Goal: Transaction & Acquisition: Purchase product/service

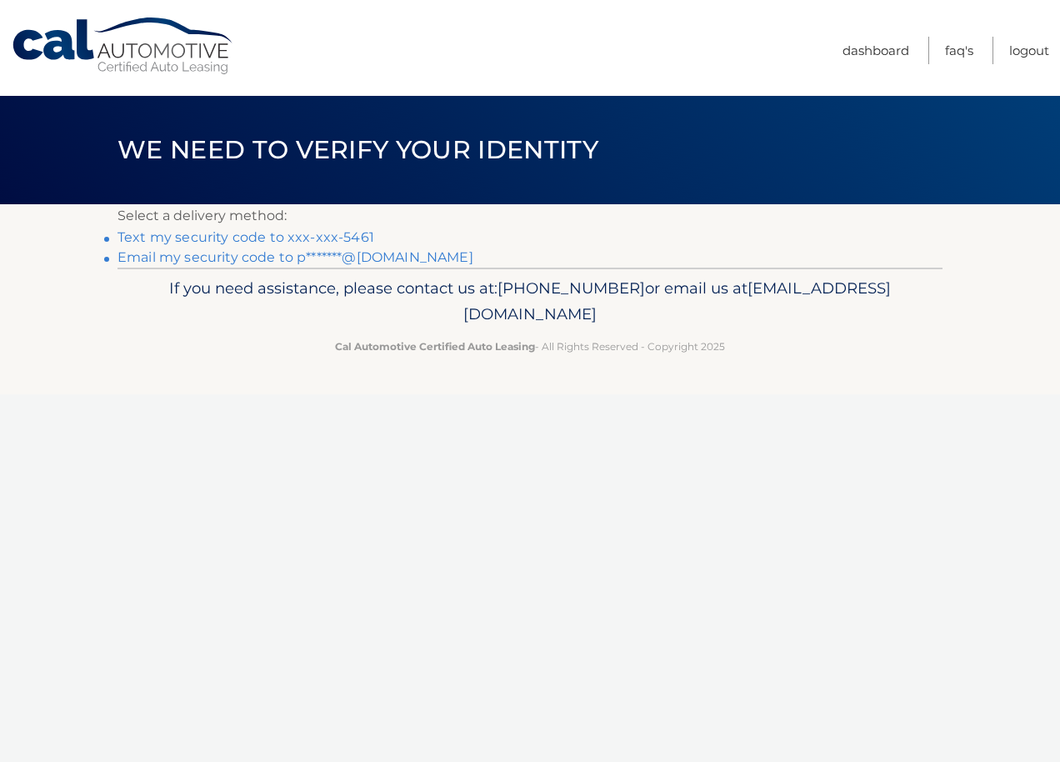
click at [333, 234] on link "Text my security code to xxx-xxx-5461" at bounding box center [246, 237] width 257 height 16
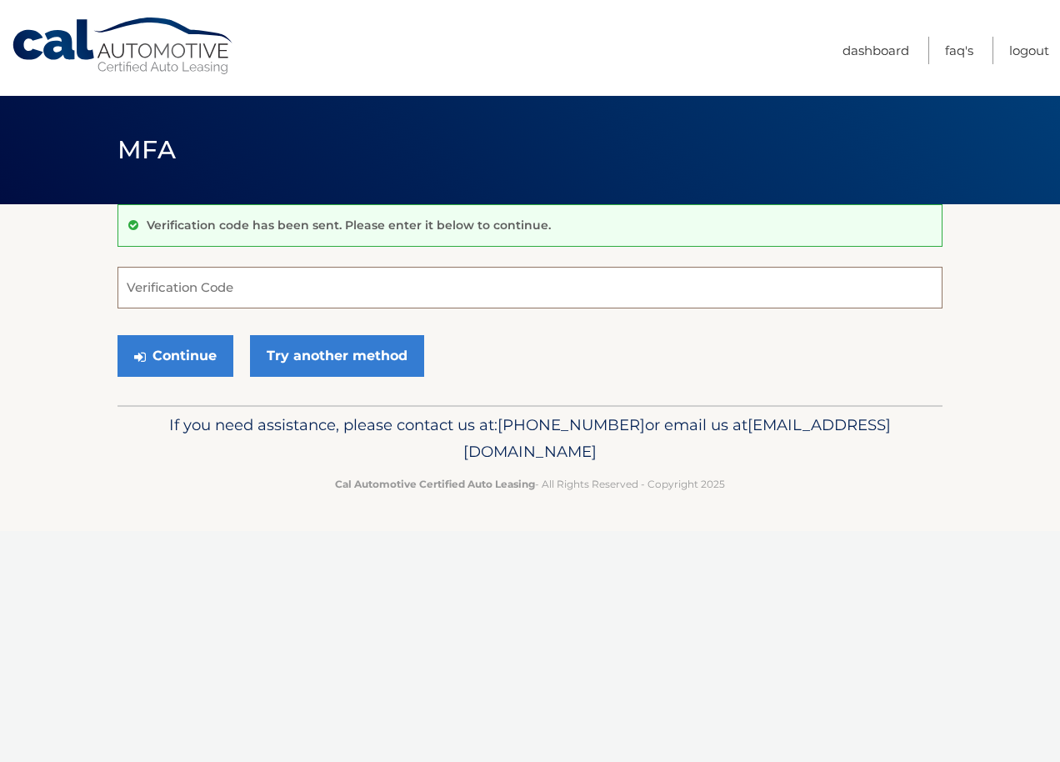
click at [250, 295] on input "Verification Code" at bounding box center [530, 288] width 825 height 42
type input "116376"
click at [181, 362] on button "Continue" at bounding box center [176, 356] width 116 height 42
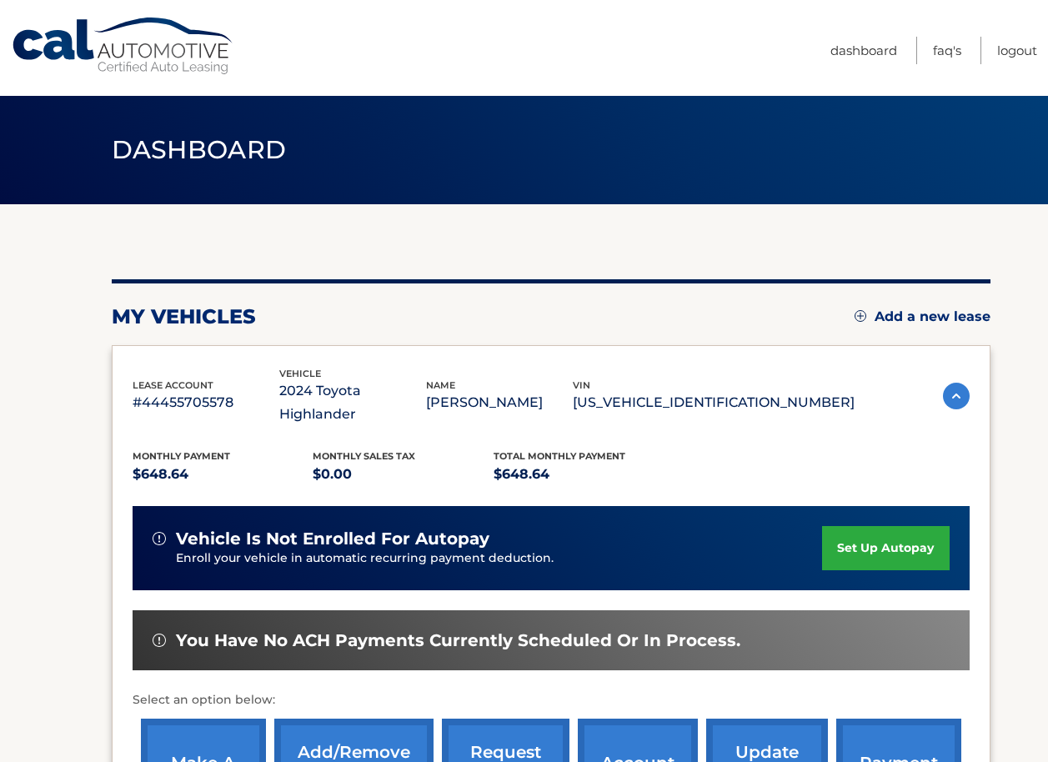
click at [237, 726] on link "make a payment" at bounding box center [203, 772] width 125 height 109
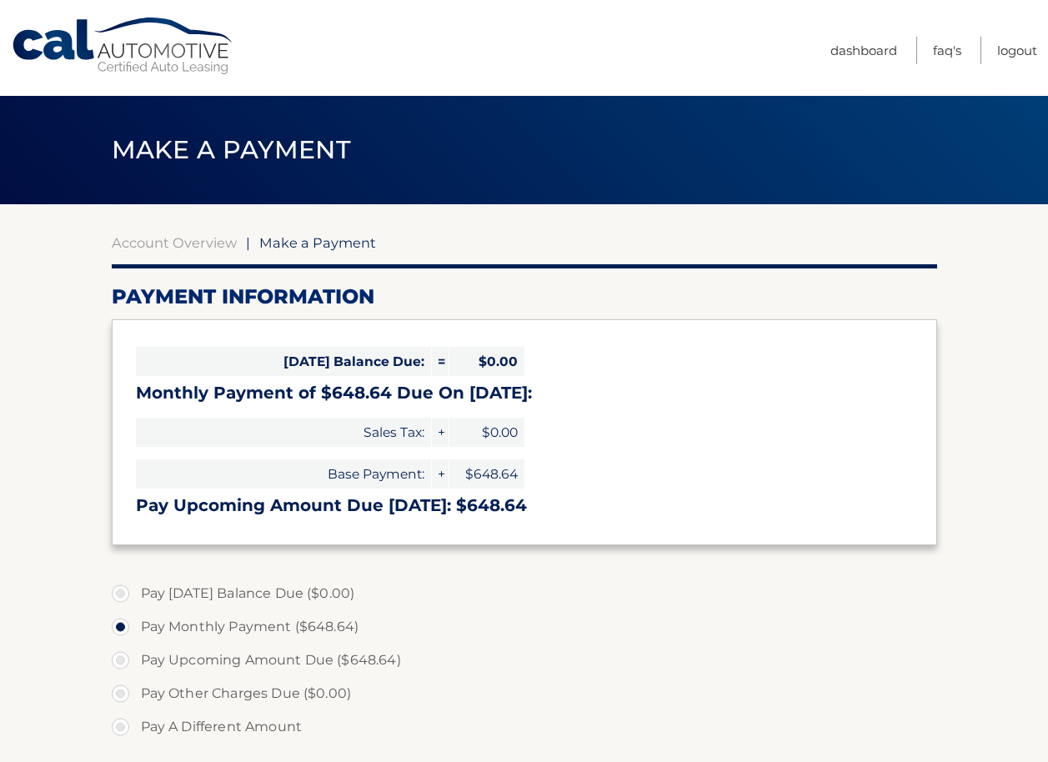
select select "YWMwODQ5M2YtMzFkNi00YjljLTlmNjAtMTgzMGQ1MDllNDdm"
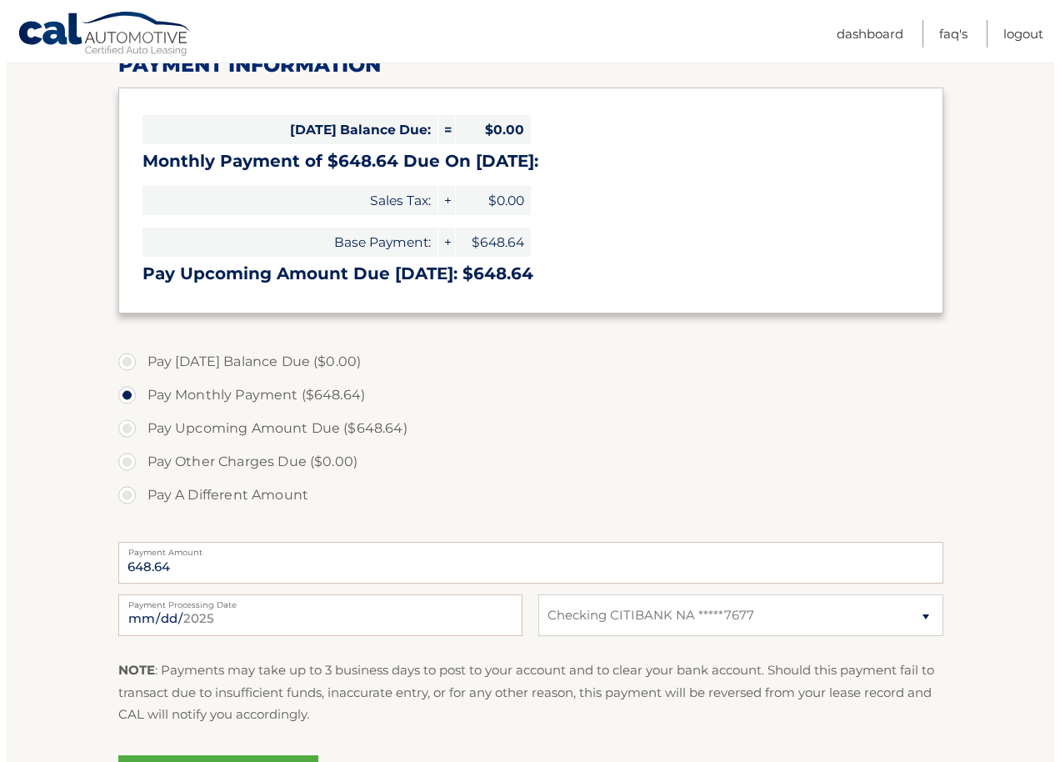
scroll to position [240, 0]
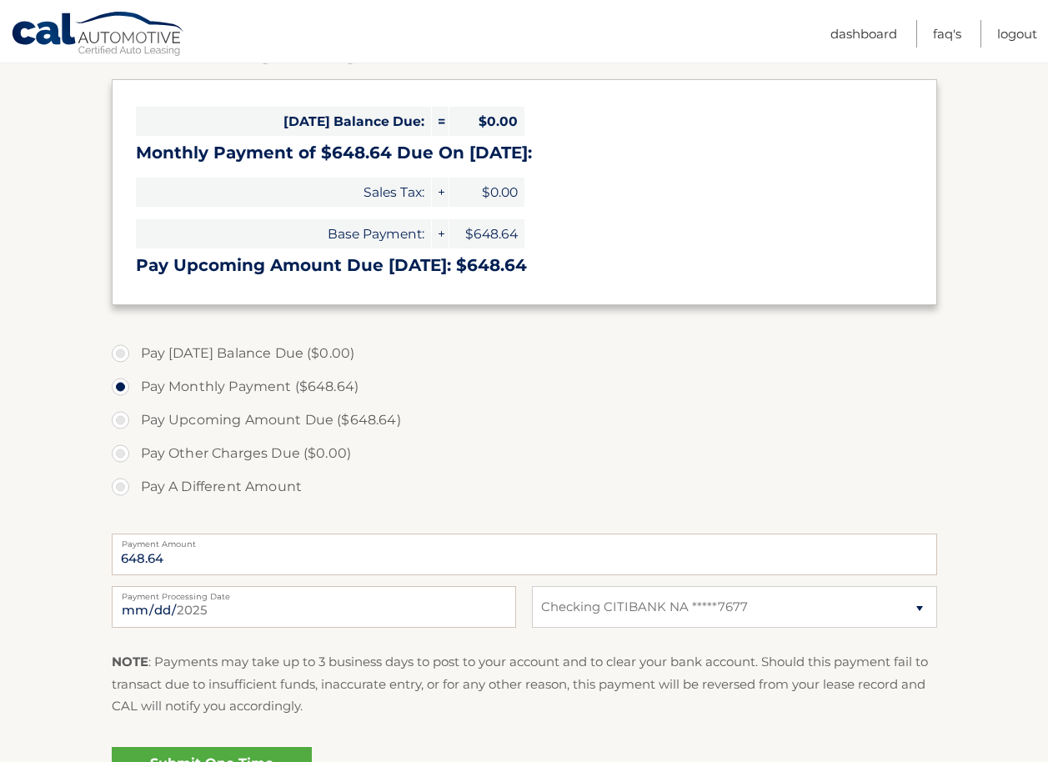
click at [266, 753] on link "Submit One Time Payment" at bounding box center [212, 773] width 200 height 53
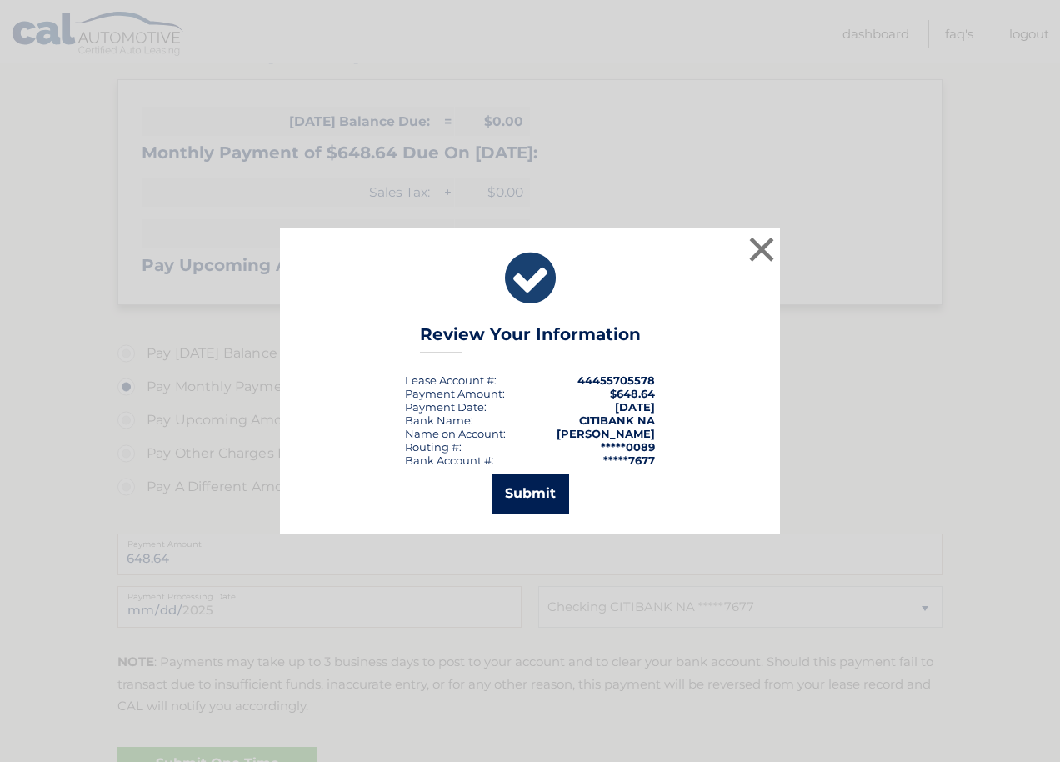
click at [552, 493] on button "Submit" at bounding box center [531, 493] width 78 height 40
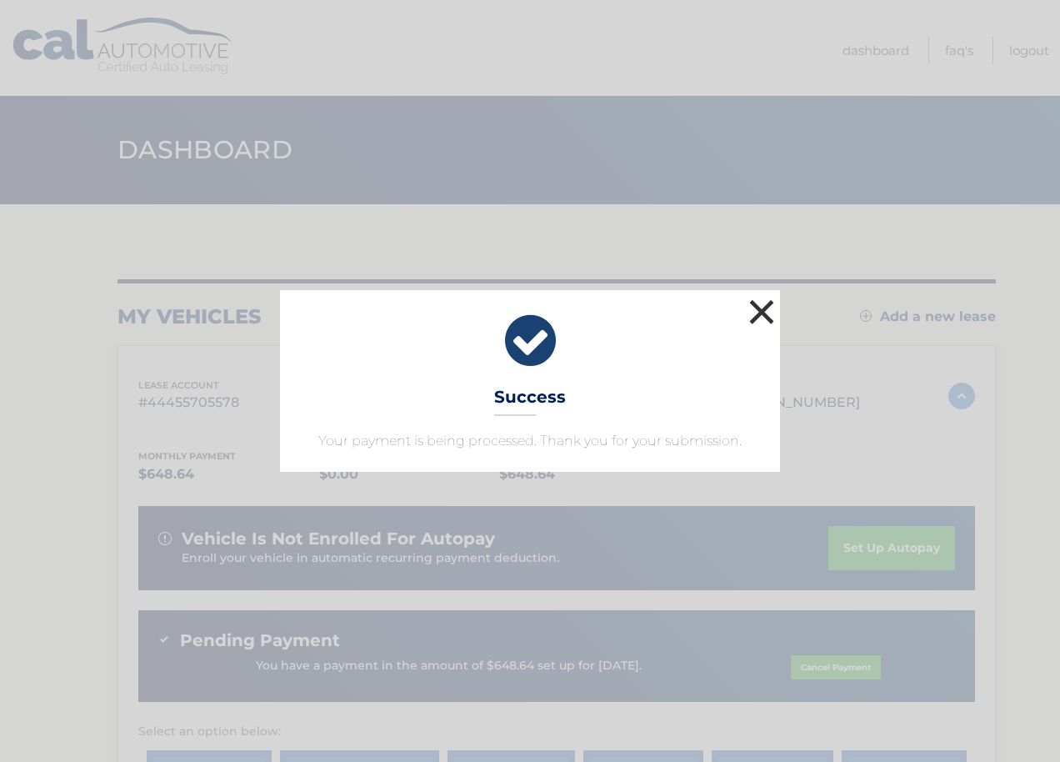
click at [765, 315] on button "×" at bounding box center [761, 311] width 33 height 33
